Goal: Information Seeking & Learning: Learn about a topic

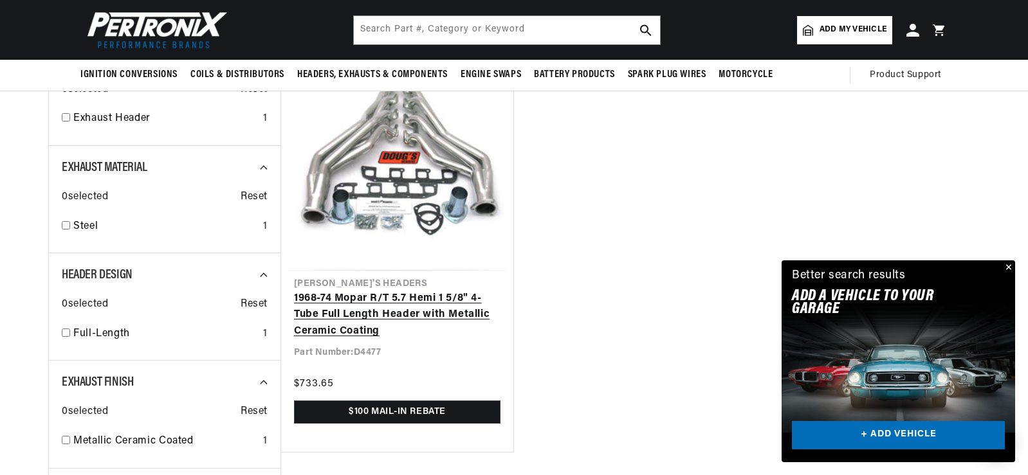
scroll to position [0, 1607]
click at [398, 291] on link "1968-74 Mopar R/T 5.7 Hemi 1 5/8" 4-Tube Full Length Header with Metallic Ceram…" at bounding box center [397, 316] width 207 height 50
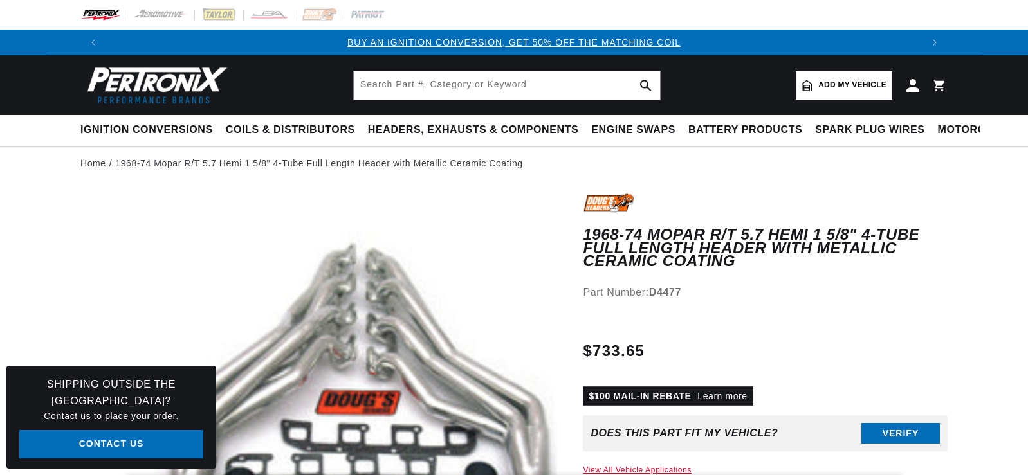
click at [719, 391] on link "Learn more" at bounding box center [722, 396] width 50 height 10
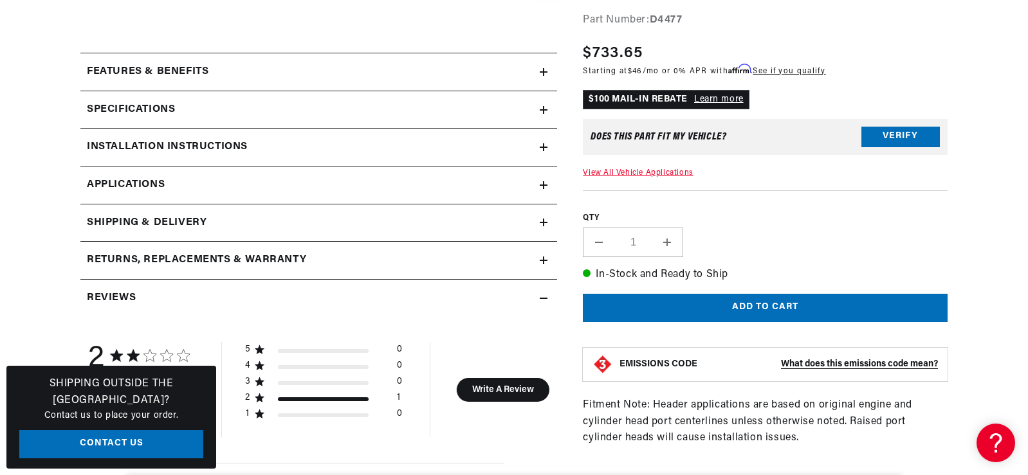
click at [134, 439] on link "Contact Us" at bounding box center [111, 444] width 184 height 29
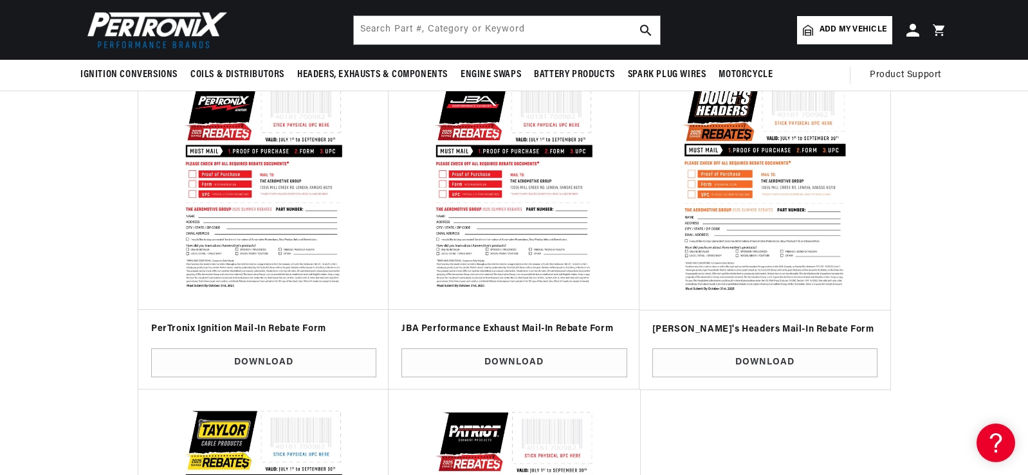
scroll to position [386, 0]
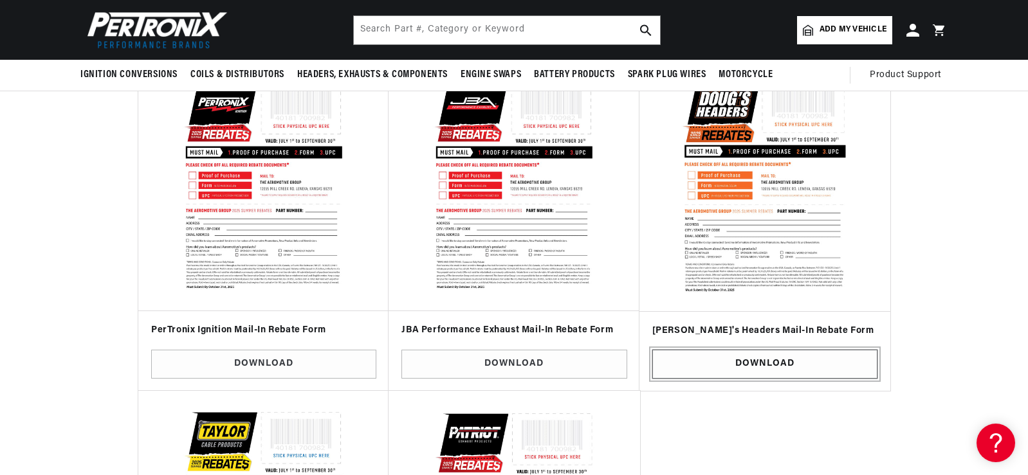
click at [757, 360] on link "Download" at bounding box center [764, 364] width 225 height 29
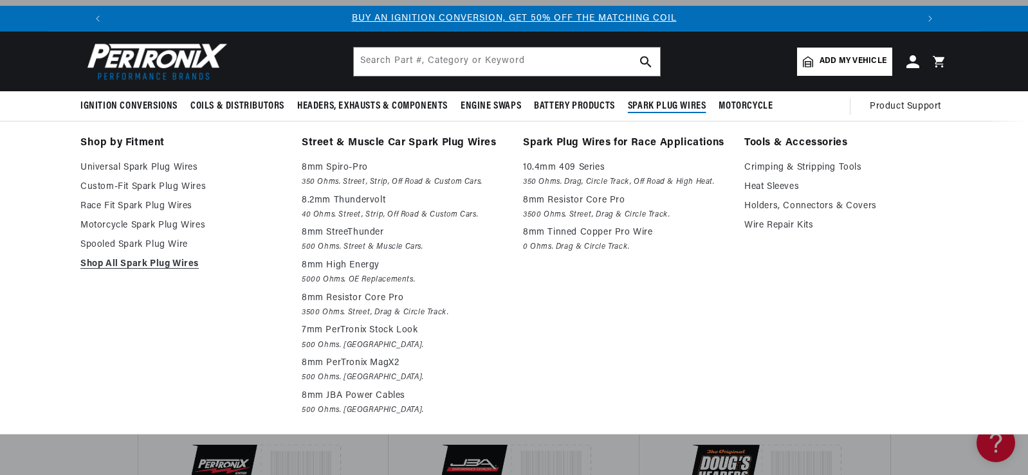
scroll to position [0, 0]
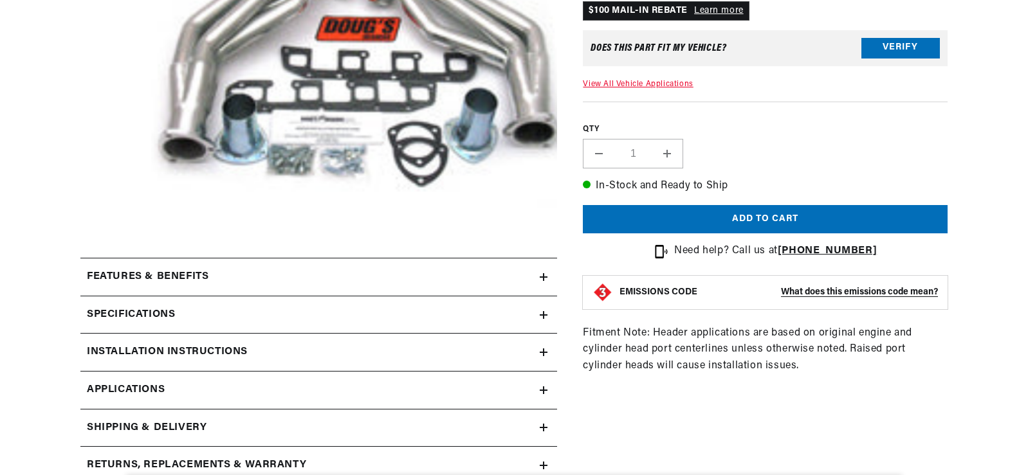
scroll to position [320, 0]
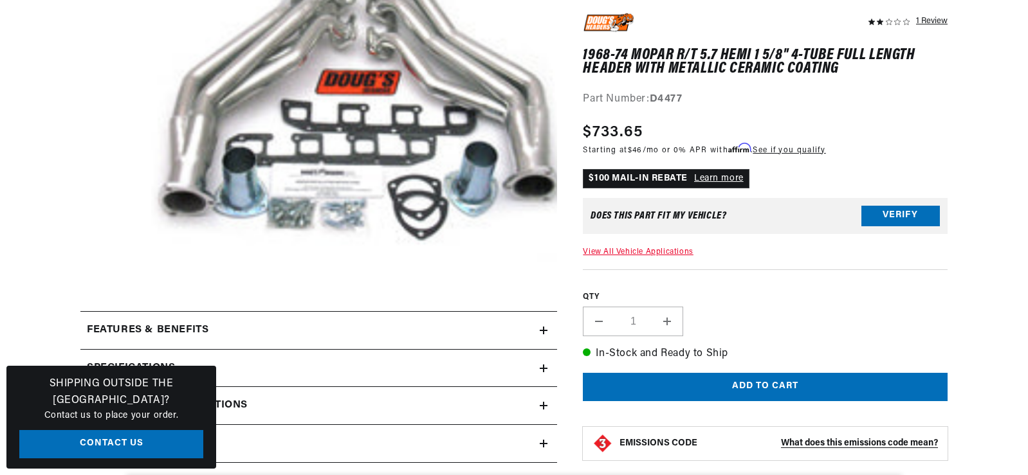
click at [541, 327] on icon at bounding box center [544, 331] width 8 height 8
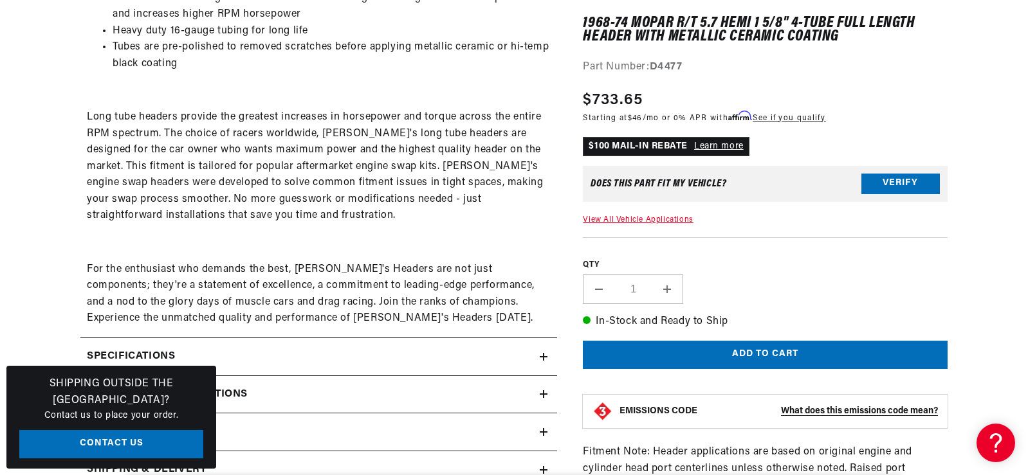
scroll to position [0, 804]
drag, startPoint x: 296, startPoint y: 267, endPoint x: 372, endPoint y: 264, distance: 76.6
click at [372, 264] on p "For the enthusiast who demands the best, [PERSON_NAME]'s Headers are not just c…" at bounding box center [319, 295] width 464 height 66
copy p "[PERSON_NAME]'s Headers"
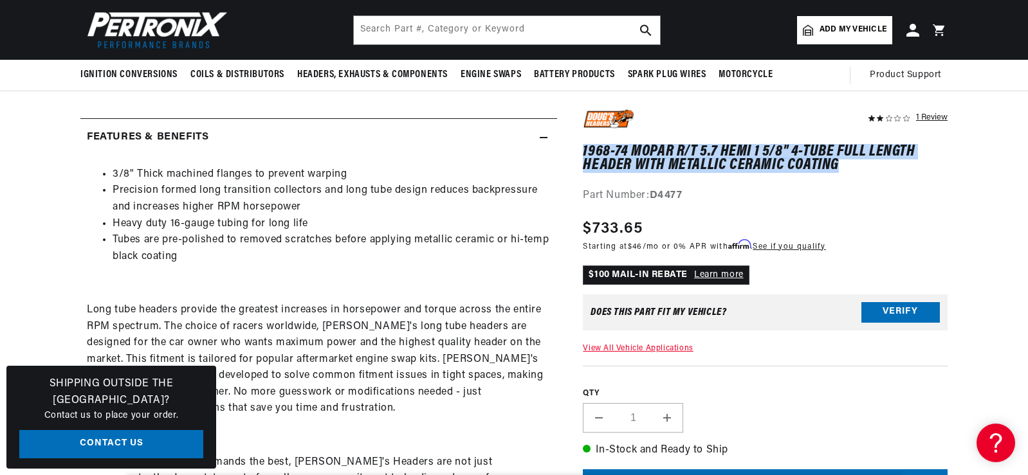
drag, startPoint x: 583, startPoint y: 147, endPoint x: 828, endPoint y: 167, distance: 245.9
click at [841, 167] on h1 "1968-74 Mopar R/T 5.7 Hemi 1 5/8" 4-Tube Full Length Header with Metallic Ceram…" at bounding box center [765, 159] width 365 height 26
copy h1 "1968-74 Mopar R/T 5.7 Hemi 1 5/8" 4-Tube Full Length Header with Metallic Ceram…"
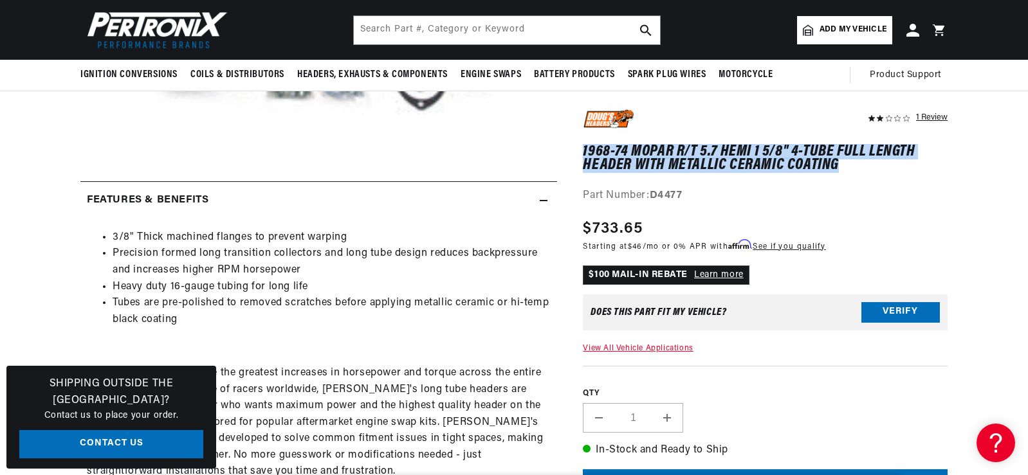
scroll to position [0, 1607]
copy h1 "1968-74 Mopar R/T 5.7 Hemi 1 5/8" 4-Tube Full Length Header with Metallic Ceram…"
click at [897, 307] on button "Verify" at bounding box center [900, 312] width 78 height 21
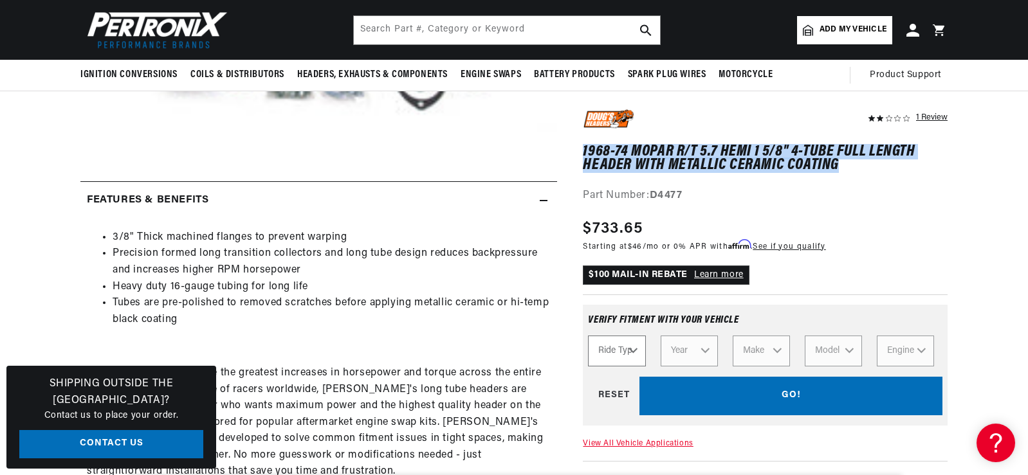
scroll to position [0, 0]
click at [630, 347] on select "Ride Type Automotive Agricultural Industrial Marine Motorcycle" at bounding box center [616, 351] width 57 height 31
select select "Automotive"
click at [588, 336] on select "Ride Type Automotive Agricultural Industrial Marine Motorcycle" at bounding box center [616, 351] width 57 height 31
select select "Automotive"
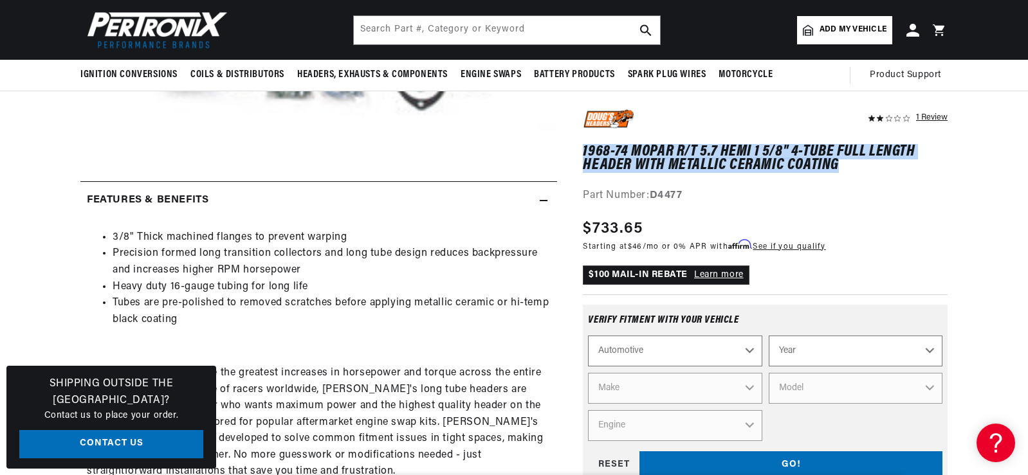
scroll to position [0, 804]
click at [833, 355] on select "Year [DATE] 2021 2020 2019 2018 2017 2016 2015 2014 2013 2012 2011 2010 2009 20…" at bounding box center [856, 351] width 174 height 31
select select "1968"
click at [769, 336] on select "Year [DATE] 2021 2020 2019 2018 2017 2016 2015 2014 2013 2012 2011 2010 2009 20…" at bounding box center [856, 351] width 174 height 31
select select "1968"
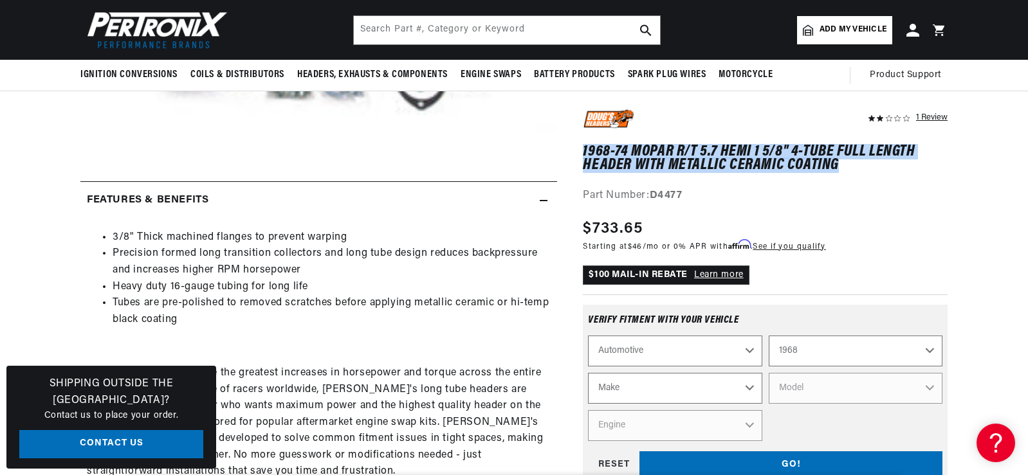
scroll to position [0, 1607]
click at [616, 387] on select "Make Alfa Romeo American Motors Aston [PERSON_NAME][GEOGRAPHIC_DATA] [PERSON_NA…" at bounding box center [675, 388] width 174 height 31
select select "Dodge"
click at [588, 373] on select "Make Alfa Romeo American Motors Aston [PERSON_NAME][GEOGRAPHIC_DATA] [PERSON_NA…" at bounding box center [675, 388] width 174 height 31
select select "Dodge"
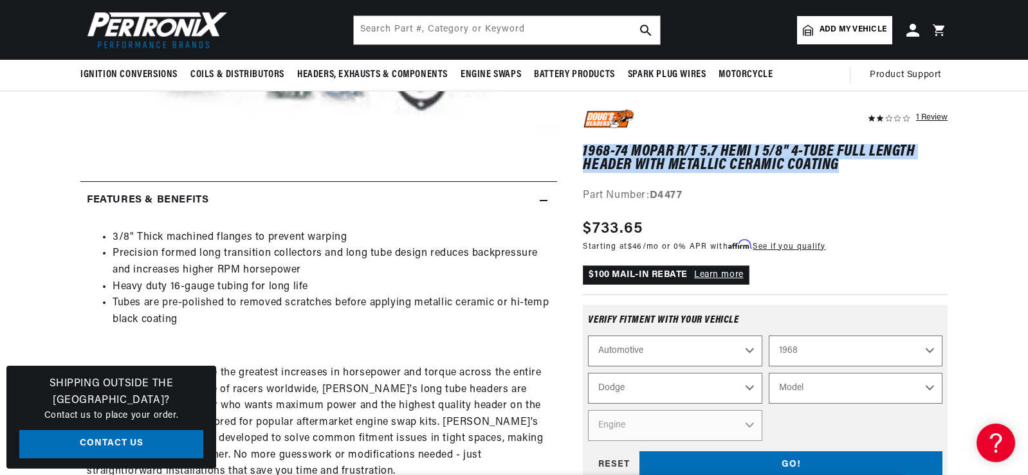
click at [793, 389] on select "Model A100 Truck A108 Van Charger Coronet D100 Pickup D200 Pickup D300 Pickup D…" at bounding box center [856, 388] width 174 height 31
select select "Charger"
click at [769, 373] on select "Model A100 Truck A108 Van Charger Coronet D100 Pickup D200 Pickup D300 Pickup D…" at bounding box center [856, 388] width 174 height 31
select select "Charger"
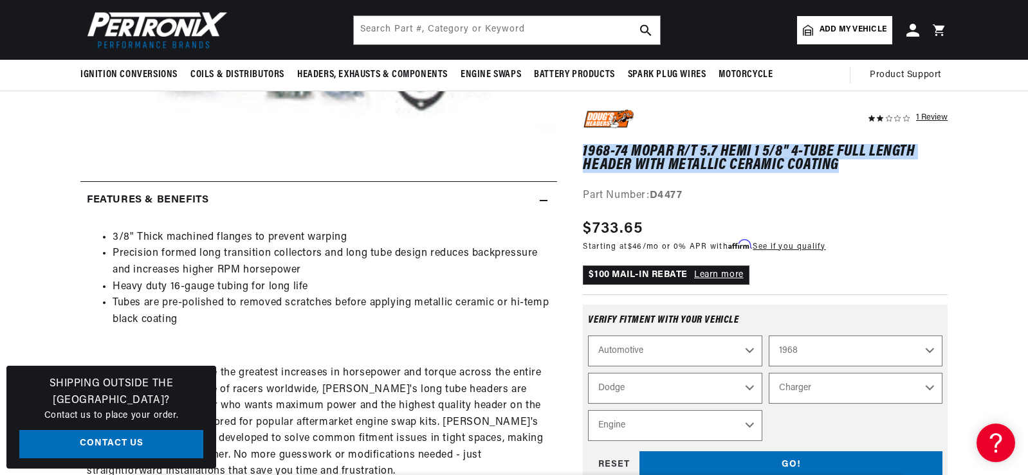
click at [625, 427] on select "Engine 6.6L 225cid / 3.7L 318cid / 5.2L 340cid / 5.6L 360cid / 5.9L 361cid / 5.…" at bounding box center [675, 425] width 174 height 31
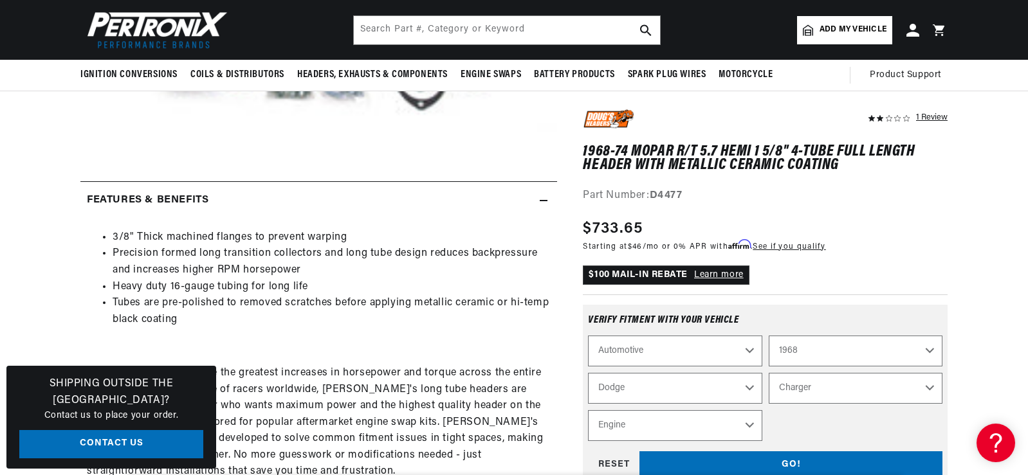
click at [837, 284] on div "$100 MAIL-IN REBATE Learn more" at bounding box center [765, 275] width 365 height 19
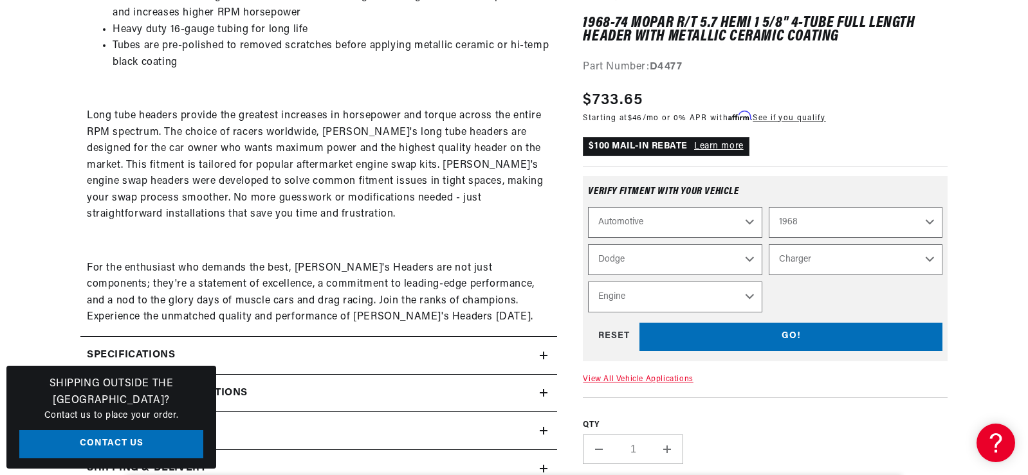
scroll to position [0, 1607]
click at [784, 335] on div "GO! RESET" at bounding box center [765, 337] width 354 height 29
click at [788, 335] on div "GO! RESET" at bounding box center [765, 337] width 354 height 29
click at [749, 294] on select "Engine 6.6L 225cid / 3.7L 318cid / 5.2L 340cid / 5.6L 360cid / 5.9L 361cid / 5.…" at bounding box center [675, 297] width 174 height 31
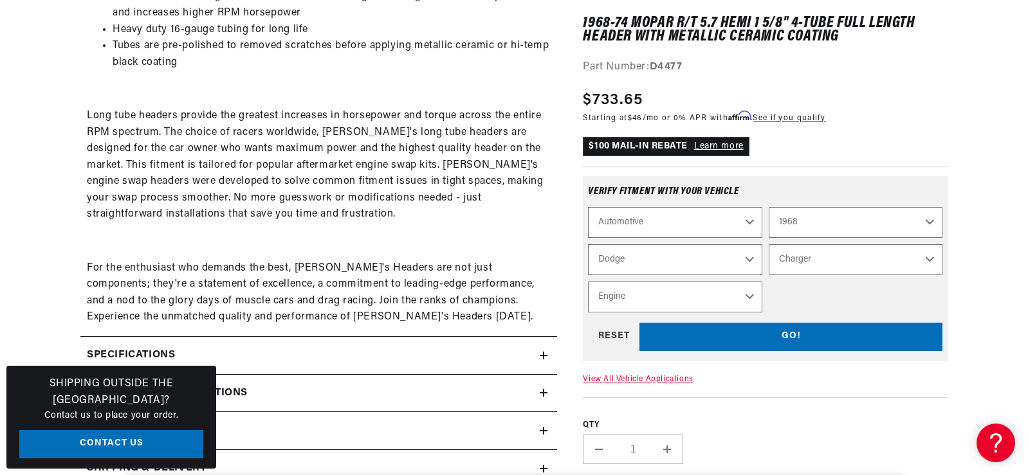
scroll to position [0, 0]
click at [651, 291] on select "Engine 6.6L 225cid / 3.7L 318cid / 5.2L 340cid / 5.6L 360cid / 5.9L 361cid / 5.…" at bounding box center [675, 297] width 174 height 31
click at [797, 288] on div "Automotive Agricultural Industrial Marine Motorcycle 2022 2021 2020 2019 2018 2…" at bounding box center [765, 260] width 354 height 106
click at [621, 378] on link "View All Vehicle Applications" at bounding box center [638, 380] width 110 height 8
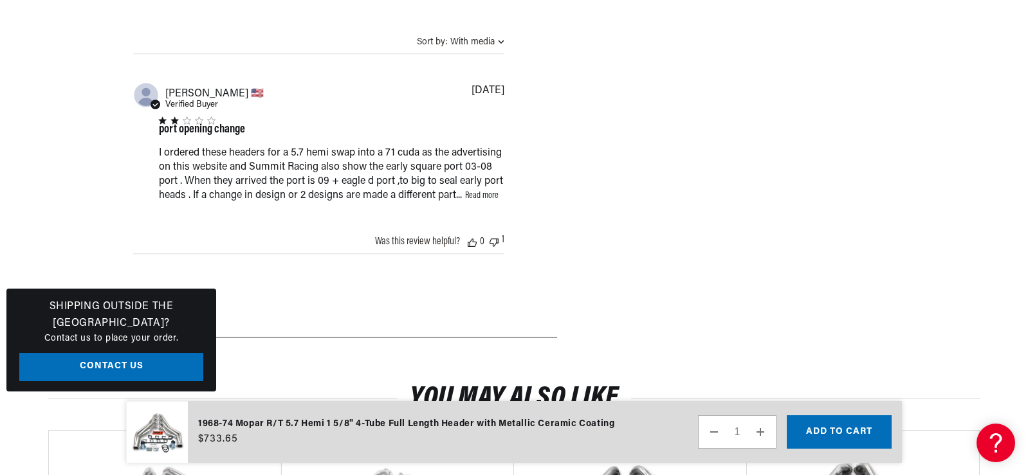
click at [465, 201] on link "Read more" at bounding box center [481, 196] width 33 height 10
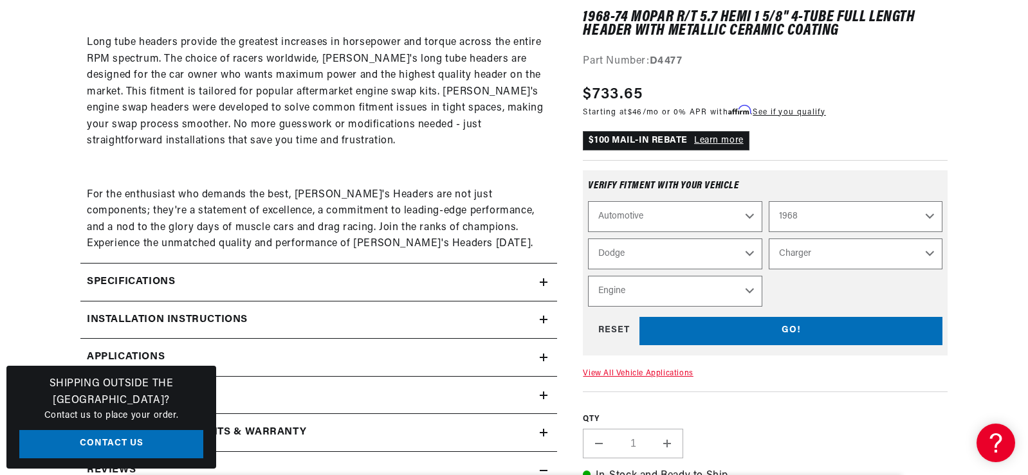
scroll to position [845, 0]
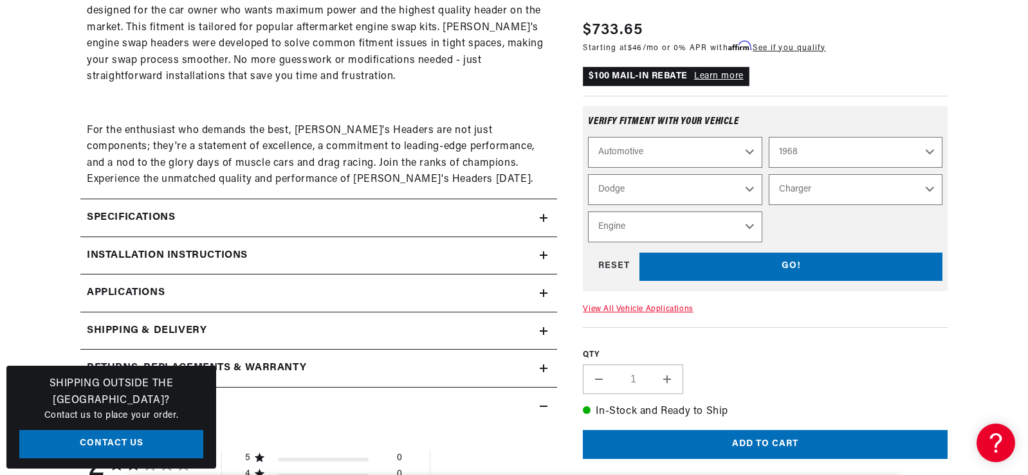
click at [542, 215] on icon at bounding box center [544, 218] width 8 height 8
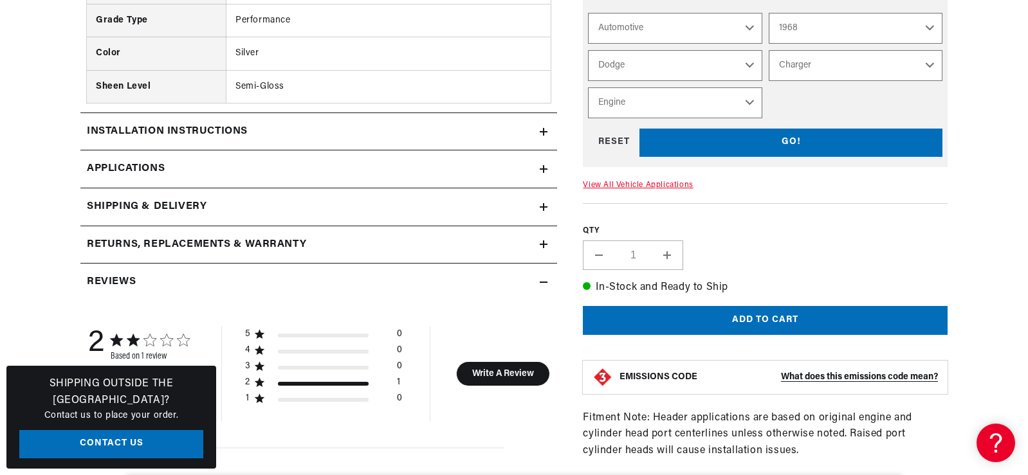
scroll to position [0, 51]
click at [543, 128] on icon at bounding box center [544, 132] width 8 height 8
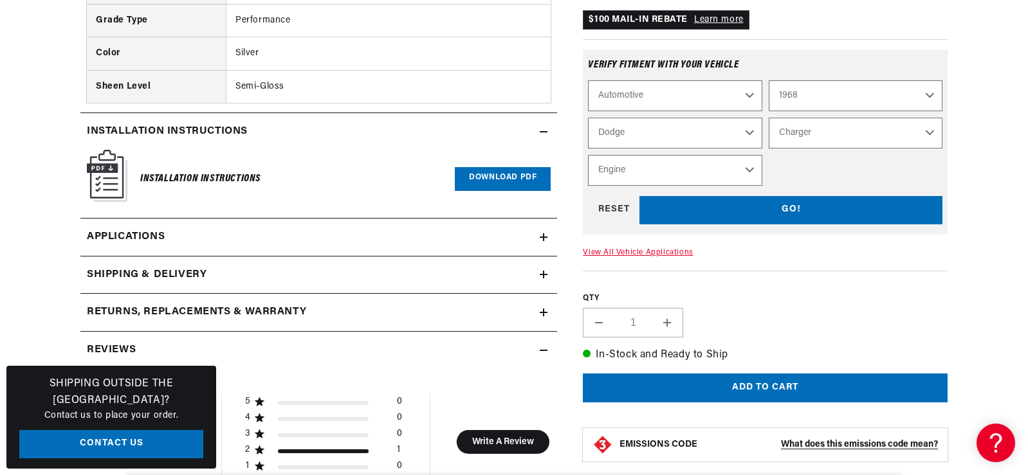
scroll to position [0, 0]
click at [479, 176] on link "Download PDF" at bounding box center [503, 179] width 96 height 24
